Goal: Task Accomplishment & Management: Manage account settings

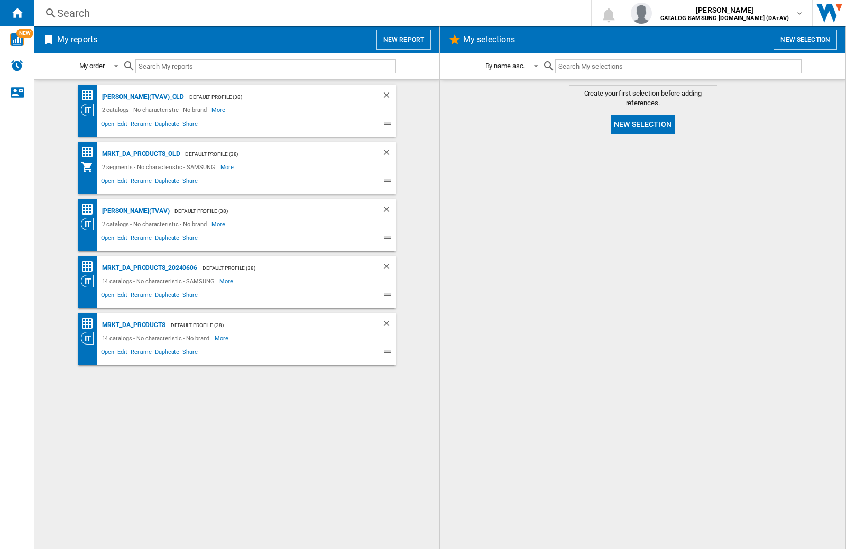
click at [186, 63] on input "text" at bounding box center [265, 66] width 260 height 14
click at [652, 13] on img "button" at bounding box center [641, 13] width 21 height 21
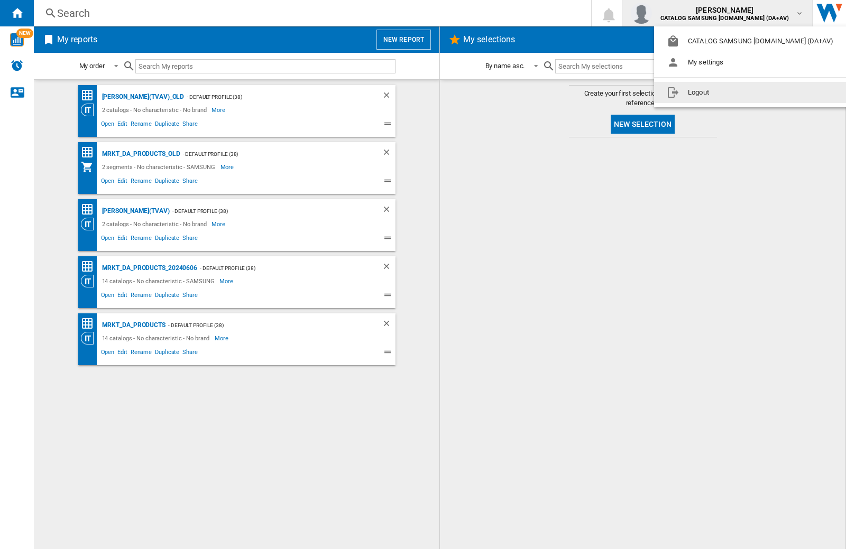
click at [735, 93] on button "Logout" at bounding box center [752, 92] width 196 height 21
